Goal: Task Accomplishment & Management: Use online tool/utility

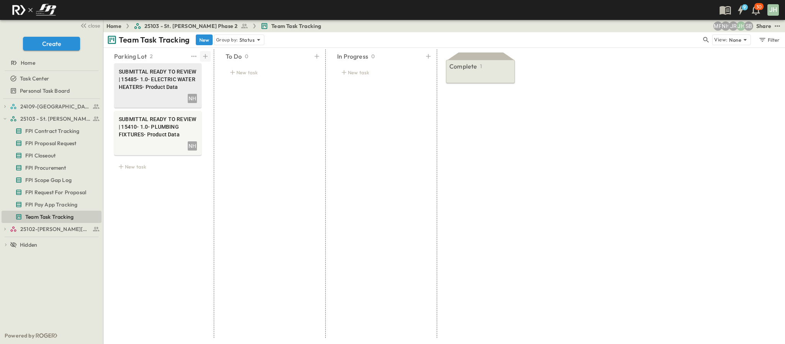
click at [203, 59] on icon at bounding box center [206, 56] width 8 height 8
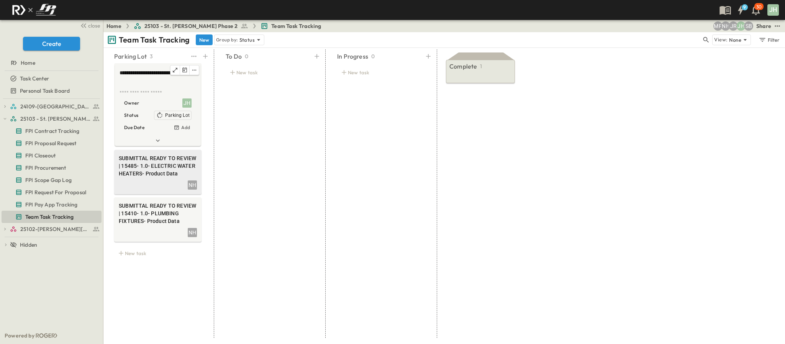
click at [185, 100] on div "JH" at bounding box center [186, 102] width 9 height 9
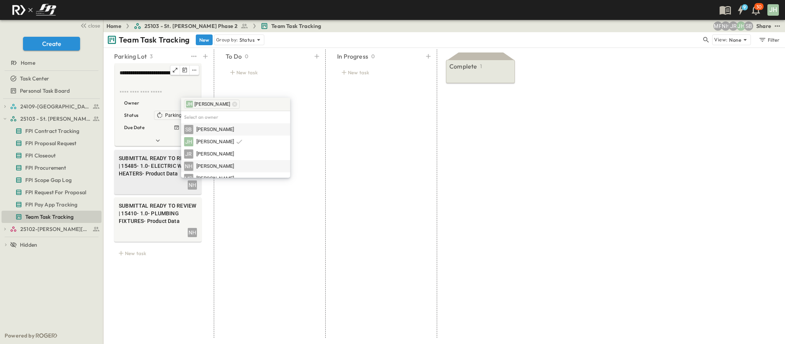
click at [211, 165] on span "[PERSON_NAME]" at bounding box center [216, 166] width 38 height 7
paste textarea "**********"
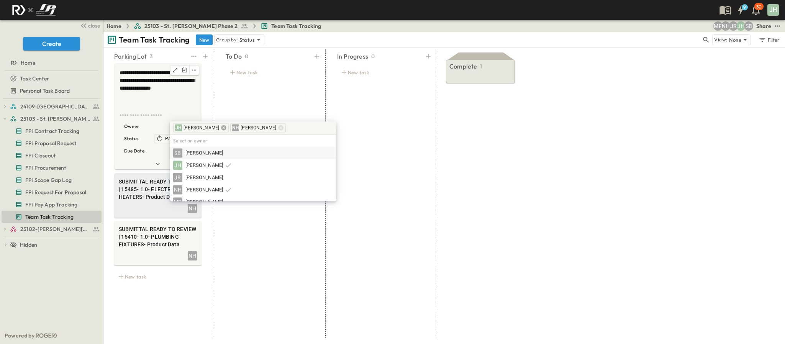
type textarea "**********"
click at [221, 129] on icon at bounding box center [224, 128] width 6 height 6
click at [254, 102] on div "To Do 0 New task" at bounding box center [269, 193] width 106 height 288
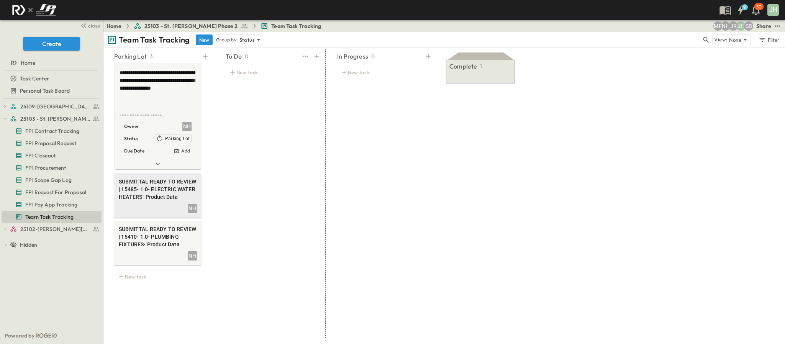
click at [258, 188] on div "To Do 0 New task" at bounding box center [269, 193] width 106 height 288
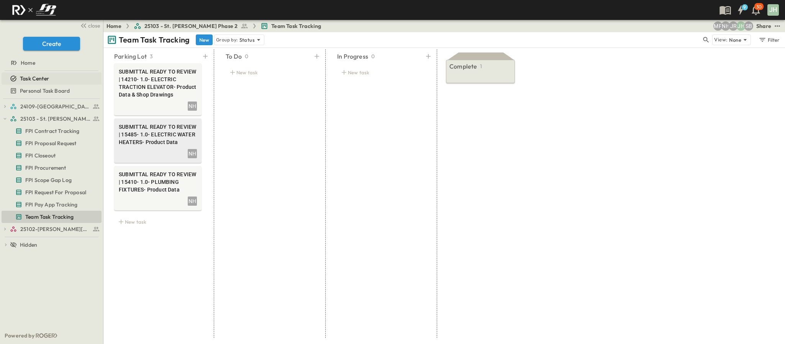
click at [52, 83] on link "Task Center" at bounding box center [51, 78] width 98 height 11
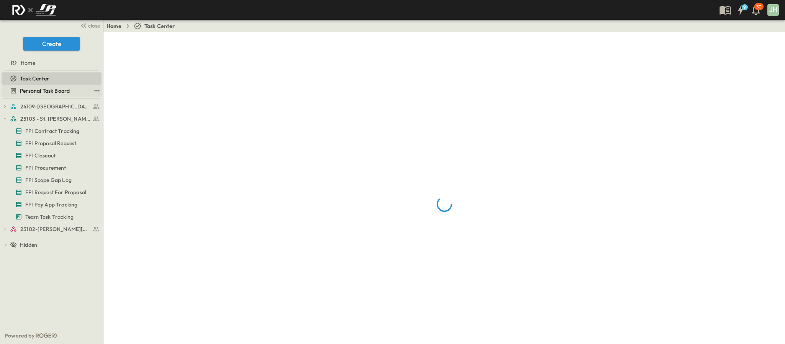
click at [52, 92] on span "Personal Task Board" at bounding box center [45, 91] width 50 height 8
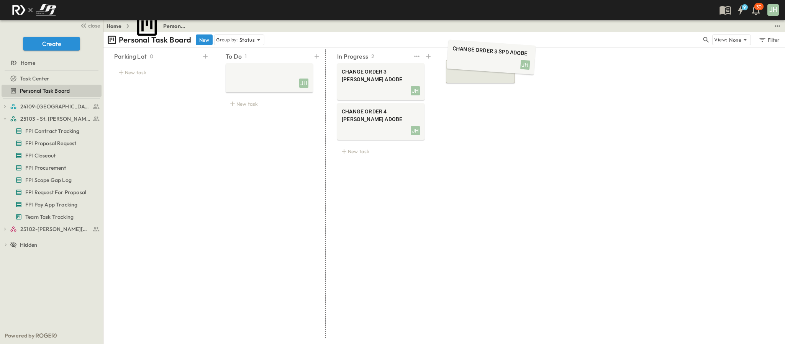
drag, startPoint x: 352, startPoint y: 83, endPoint x: 462, endPoint y: 62, distance: 112.3
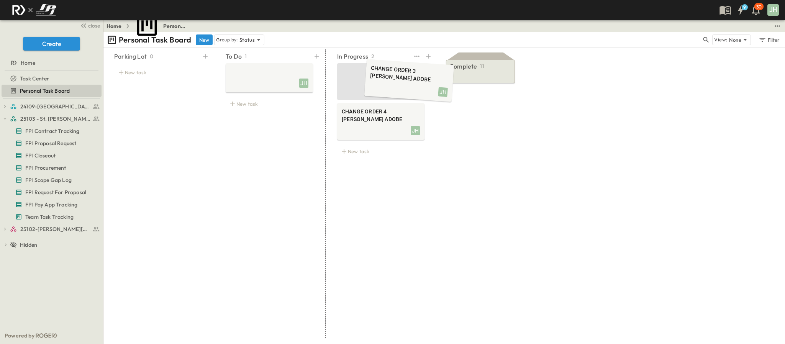
drag, startPoint x: 388, startPoint y: 80, endPoint x: 461, endPoint y: 75, distance: 73.3
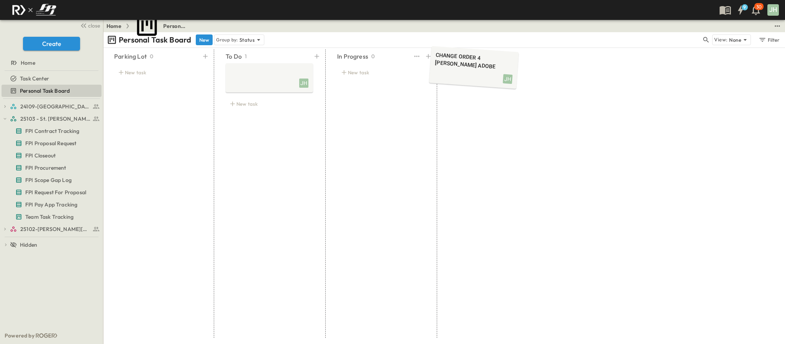
drag, startPoint x: 388, startPoint y: 85, endPoint x: 392, endPoint y: 86, distance: 4.3
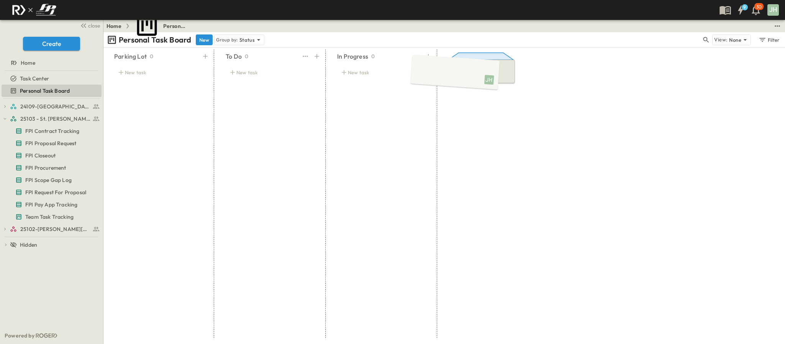
drag, startPoint x: 276, startPoint y: 76, endPoint x: 460, endPoint y: 70, distance: 184.4
click at [147, 71] on div "New task" at bounding box center [157, 72] width 87 height 11
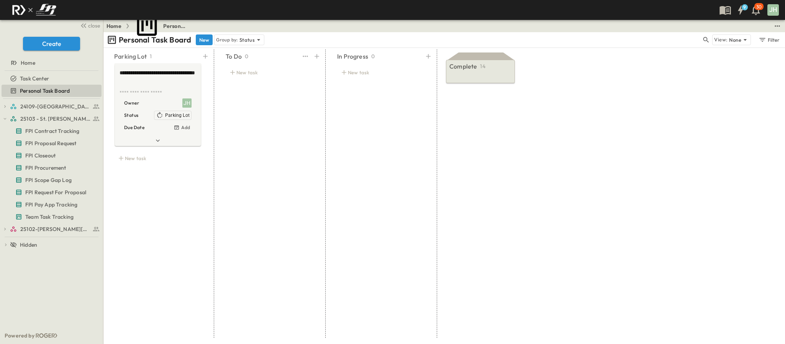
type textarea "**********"
click at [275, 122] on div "To Do 0 New task" at bounding box center [269, 193] width 106 height 288
